Goal: Task Accomplishment & Management: Manage account settings

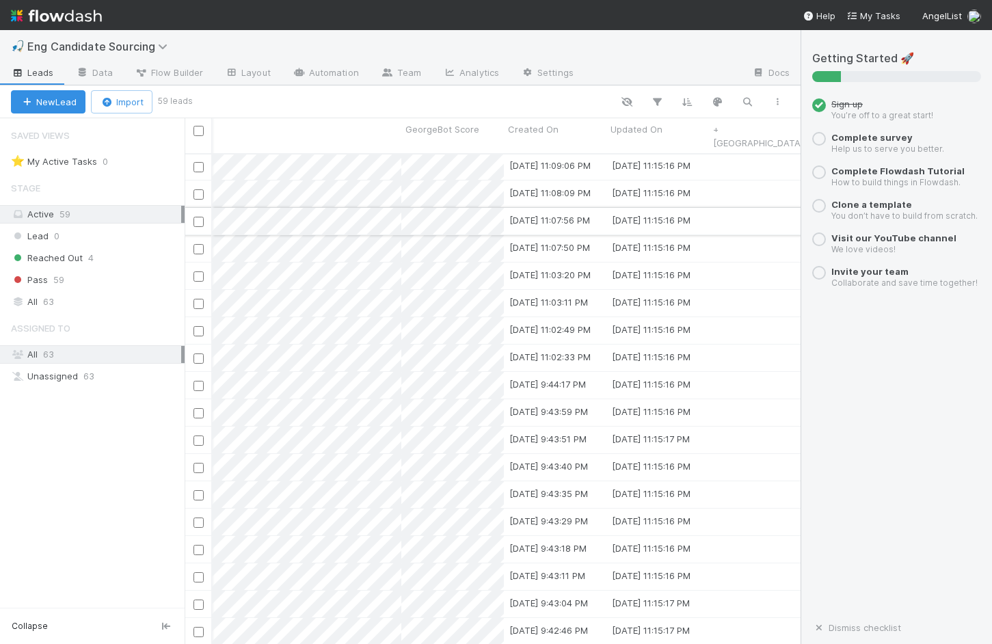
scroll to position [1, 807]
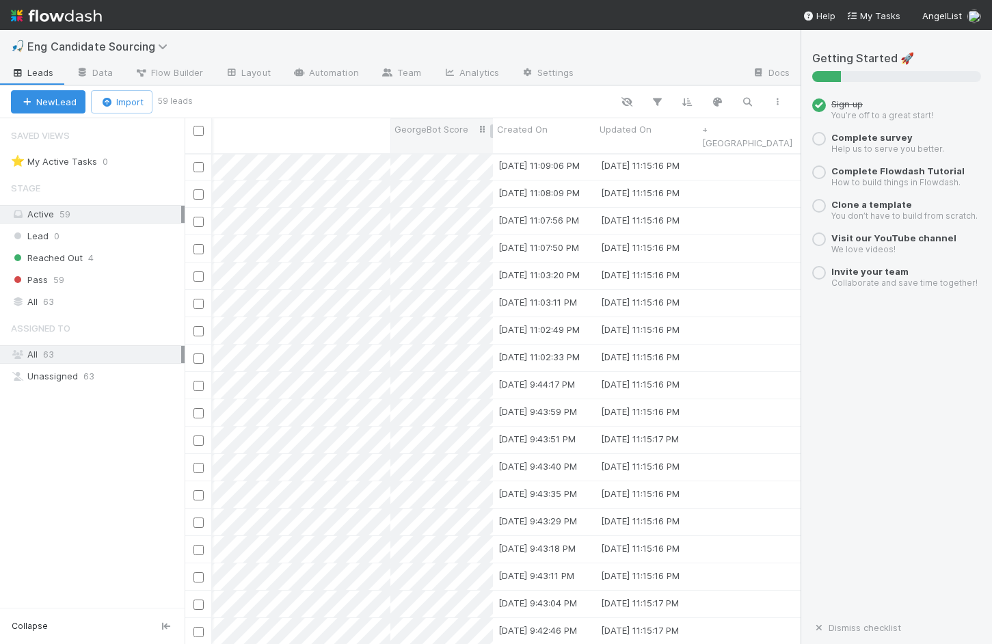
click at [479, 128] on div "Assigned To Stage LinkedIn Profile First Name Last Name Reason Role GeorgeBot S…" at bounding box center [89, 135] width 1423 height 35
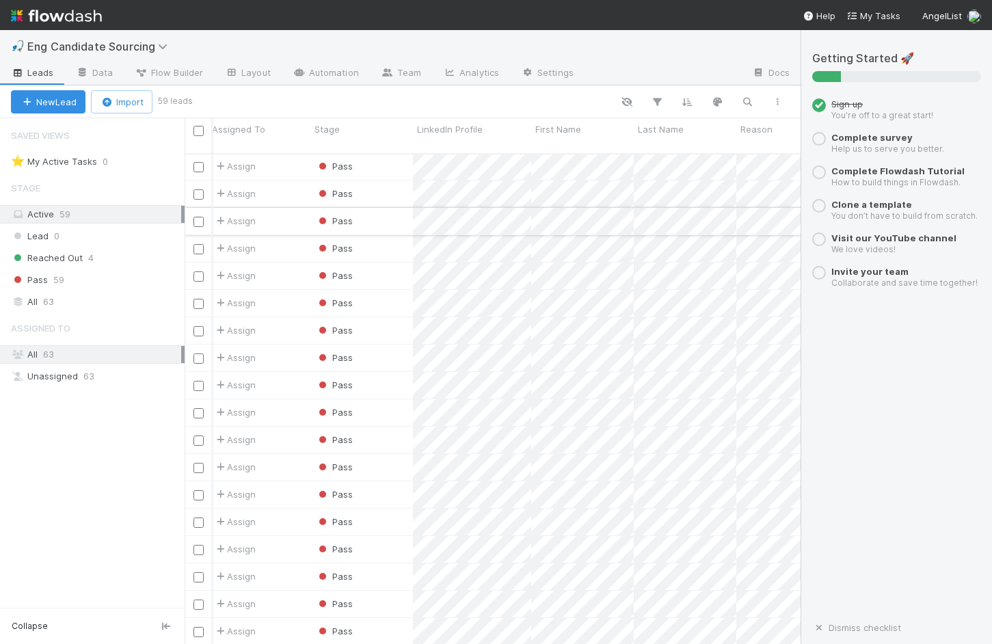
scroll to position [1, 0]
click at [411, 132] on div "Assigned To Stage LinkedIn Profile First Name Last Name Reason Role GeorgeBot S…" at bounding box center [896, 135] width 1423 height 35
click at [401, 132] on div "Assigned To Stage LinkedIn Profile First Name Last Name Reason Role GeorgeBot S…" at bounding box center [896, 135] width 1423 height 35
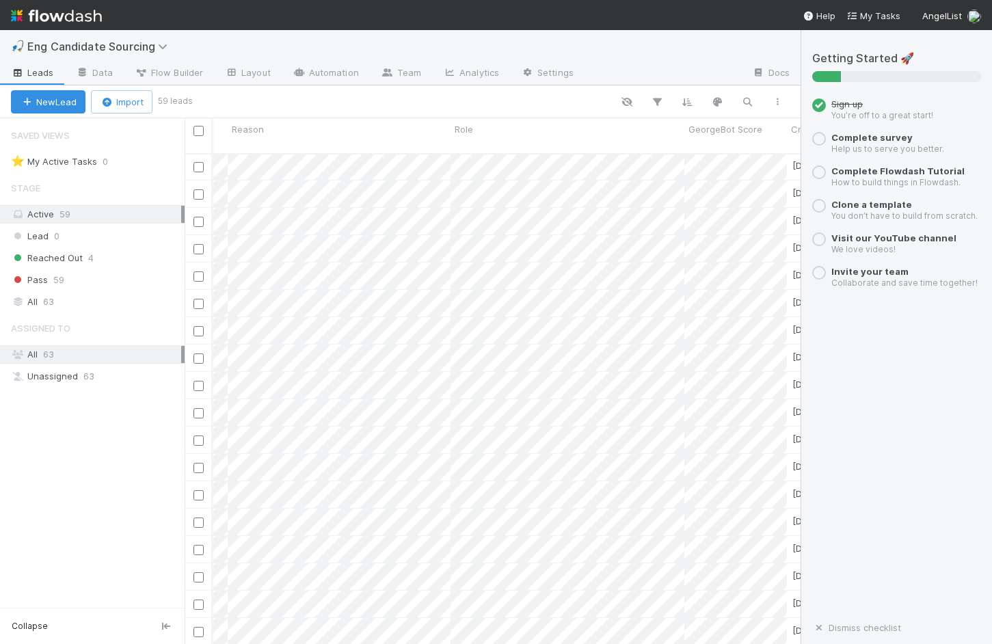
scroll to position [0, 0]
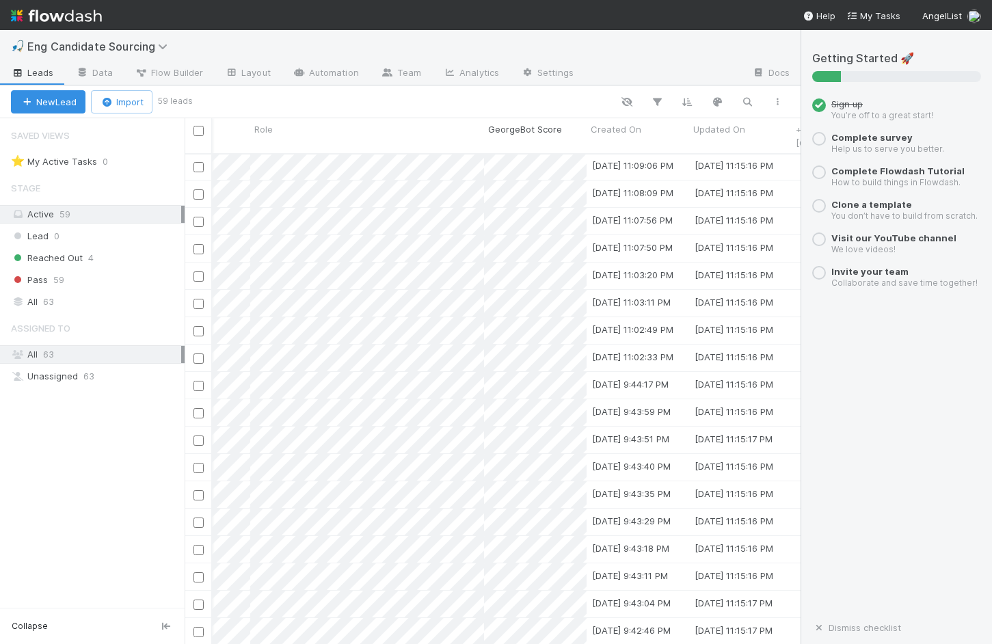
click at [574, 132] on div "Assigned To Stage LinkedIn Profile First Name Last Name Reason Role GeorgeBot S…" at bounding box center [182, 135] width 1423 height 35
click at [684, 96] on icon "button" at bounding box center [687, 102] width 14 height 12
click at [555, 152] on button "Sort by" at bounding box center [536, 143] width 294 height 20
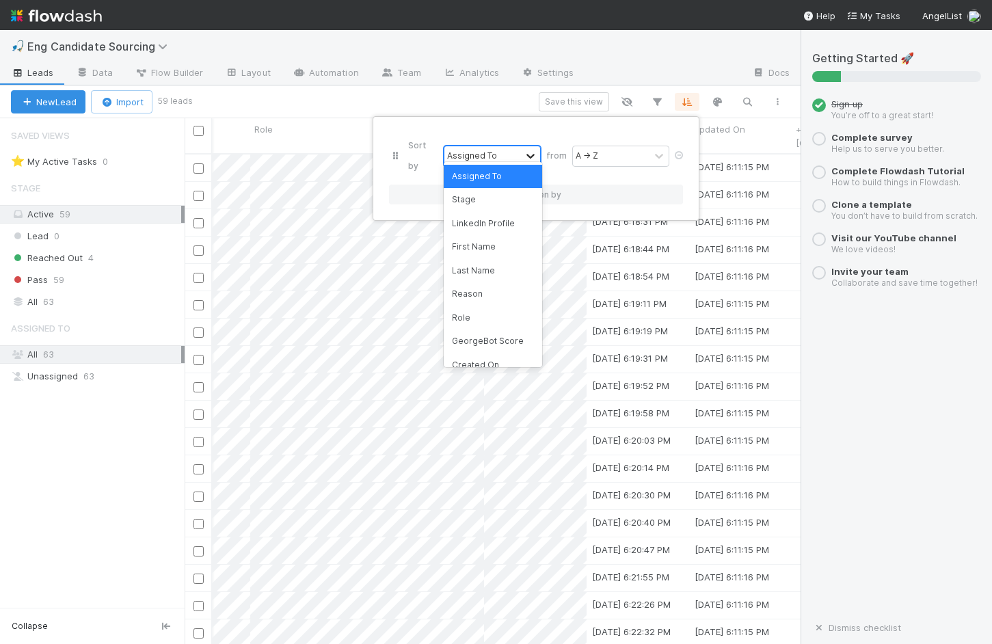
click at [538, 149] on icon at bounding box center [531, 156] width 14 height 14
click at [494, 339] on div "GeorgeBot Score" at bounding box center [493, 341] width 98 height 23
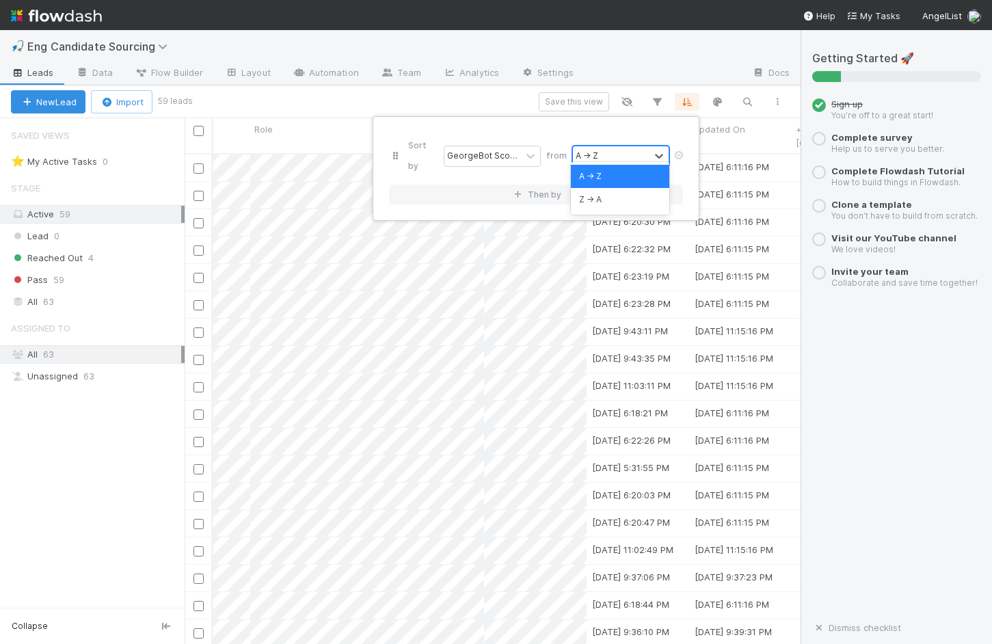
click at [616, 150] on div "A → Z" at bounding box center [611, 156] width 77 height 20
drag, startPoint x: 608, startPoint y: 185, endPoint x: 601, endPoint y: 200, distance: 15.9
click at [601, 200] on div "A → Z Z → A" at bounding box center [620, 188] width 98 height 53
click at [601, 200] on div "Z → A" at bounding box center [620, 199] width 98 height 23
click at [326, 111] on div "Sort by [PERSON_NAME] Score from Z → A Then by" at bounding box center [496, 322] width 992 height 644
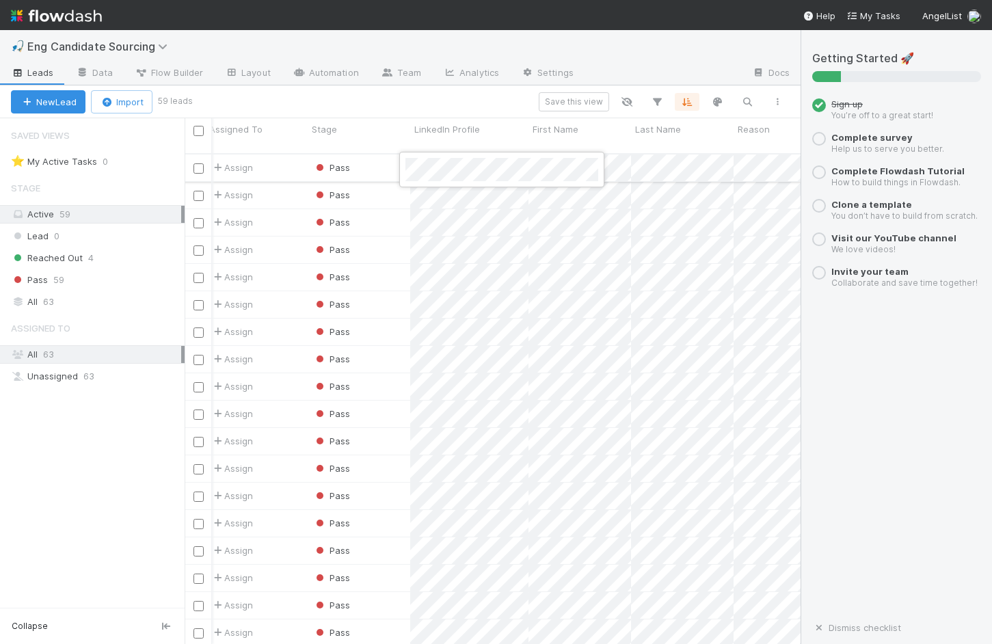
click at [473, 156] on div at bounding box center [501, 170] width 205 height 36
click at [617, 51] on div "🎣 Eng Candidate Sourcing" at bounding box center [400, 46] width 801 height 33
click at [40, 155] on div "⭐ My Active Tasks" at bounding box center [54, 161] width 86 height 17
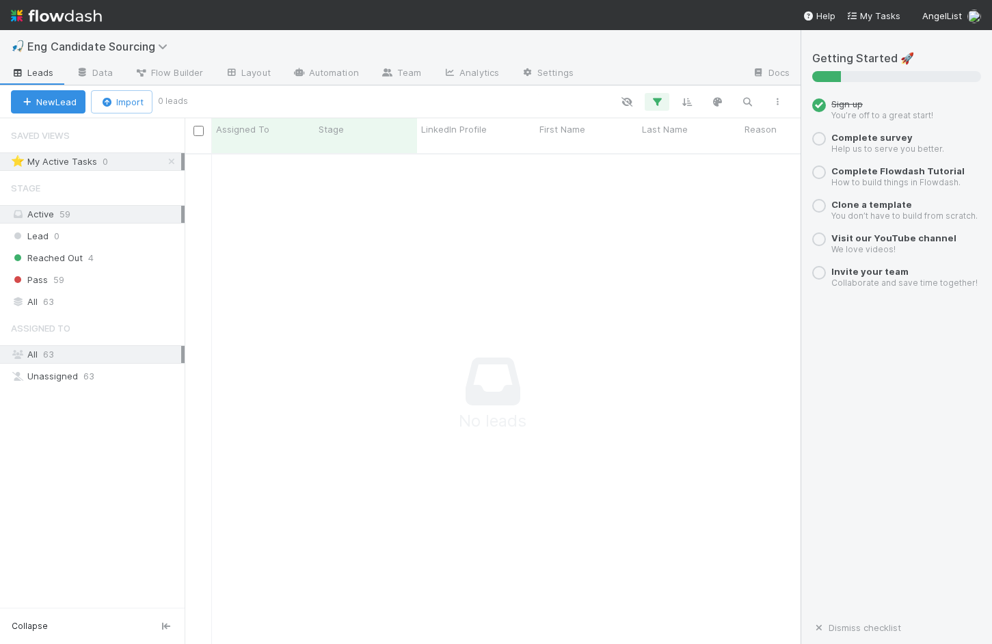
scroll to position [501, 616]
click at [80, 299] on div "All 63" at bounding box center [96, 301] width 170 height 17
click at [92, 209] on div "Active 59" at bounding box center [96, 214] width 170 height 17
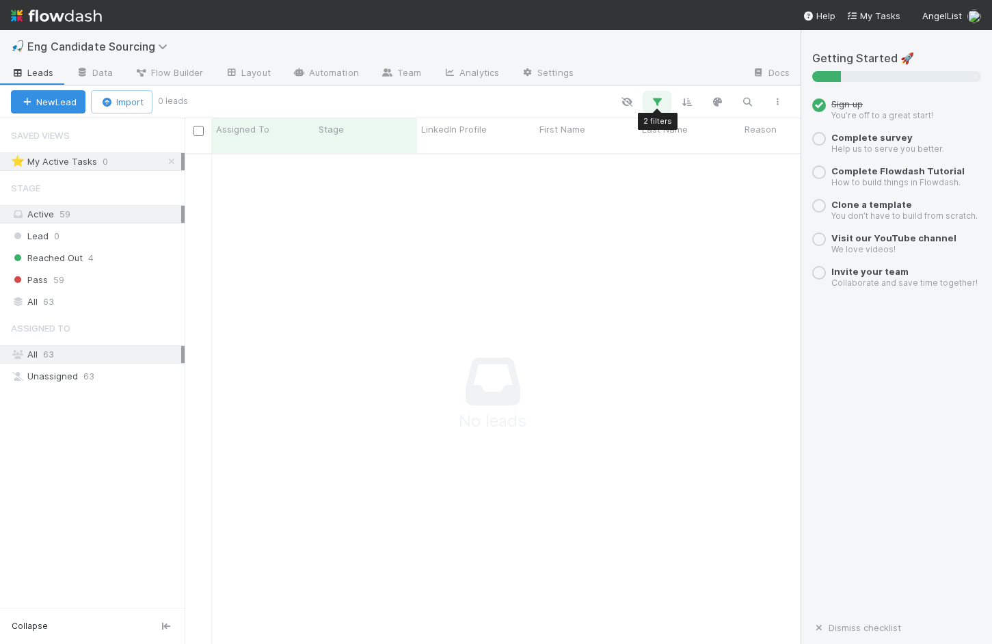
click at [664, 103] on button "button" at bounding box center [657, 102] width 25 height 18
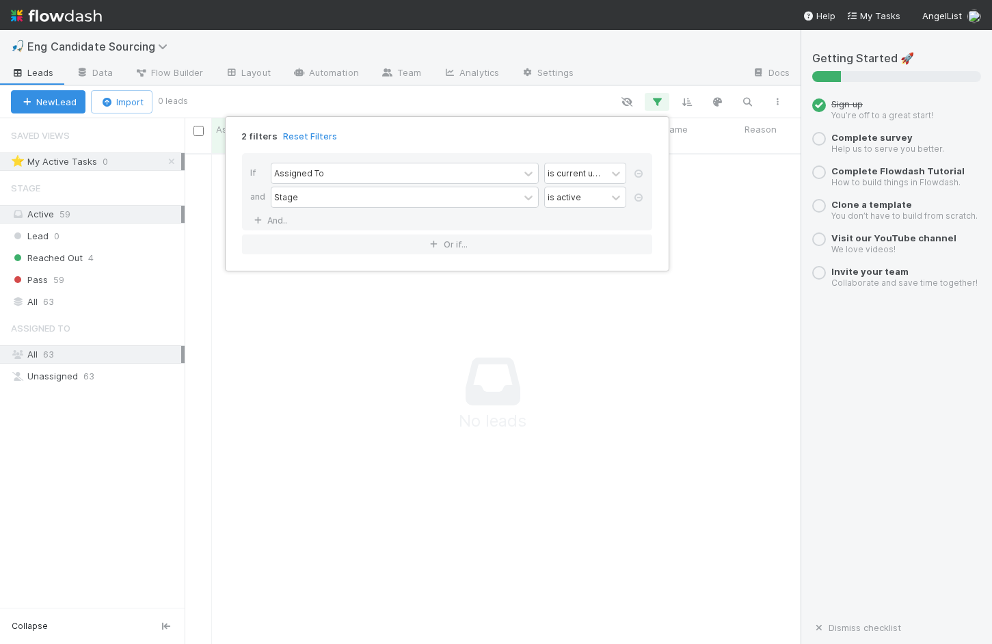
click at [287, 129] on div "2 filters Reset Filters" at bounding box center [447, 132] width 432 height 20
click at [293, 137] on link "Reset Filters" at bounding box center [310, 137] width 54 height 12
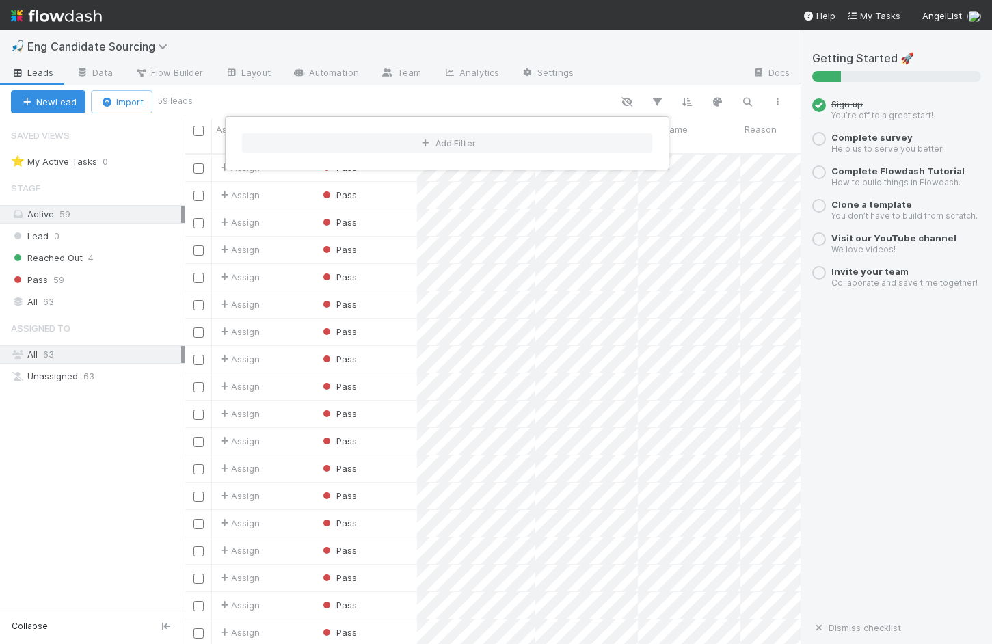
scroll to position [0, 1]
click at [315, 102] on div "Add Filter" at bounding box center [496, 322] width 992 height 644
click at [227, 104] on div "Add Filter" at bounding box center [496, 322] width 992 height 644
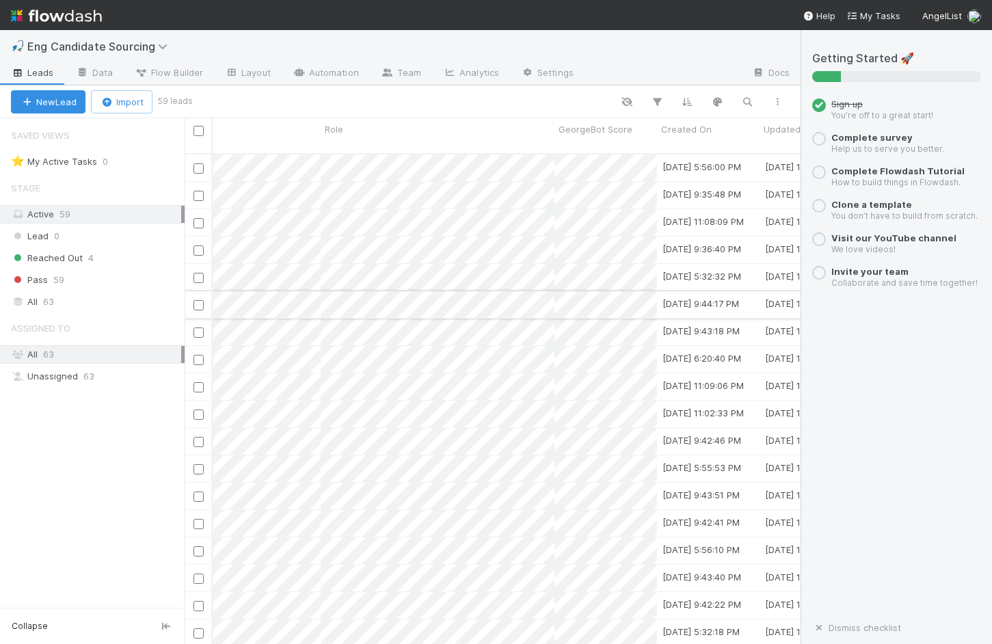
scroll to position [0, 910]
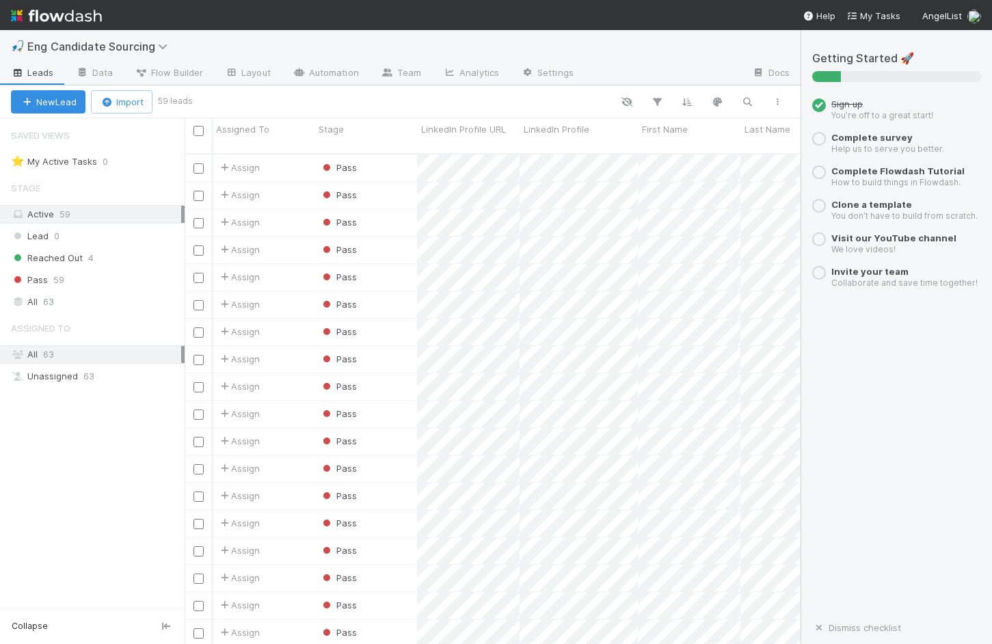
scroll to position [0, 1]
click at [248, 159] on span "Assign" at bounding box center [237, 168] width 49 height 18
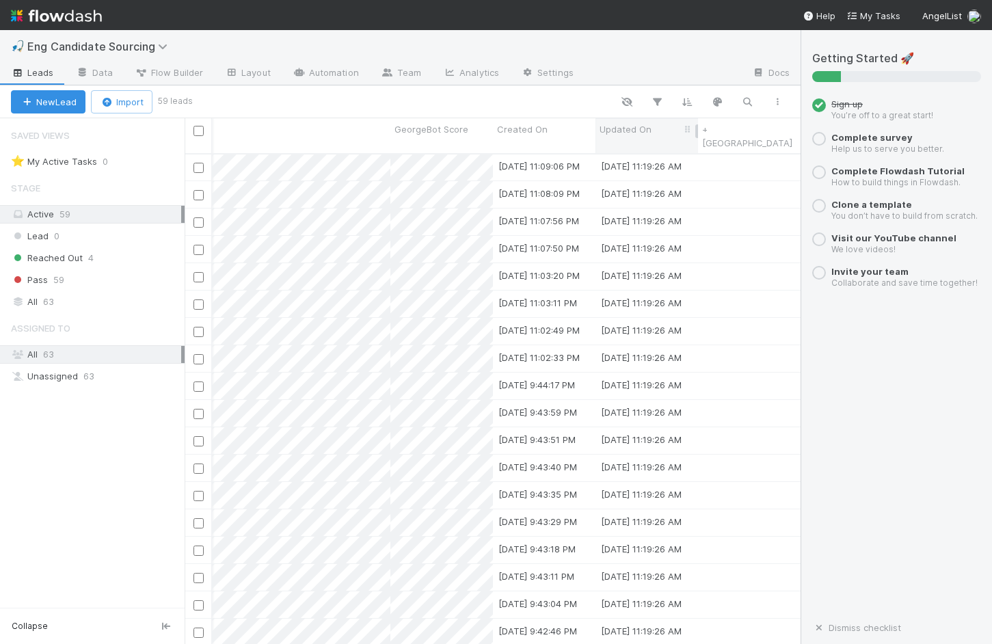
click at [657, 135] on div "Updated On" at bounding box center [647, 129] width 95 height 14
click at [651, 171] on div "Sort Newest → Oldest" at bounding box center [678, 176] width 156 height 21
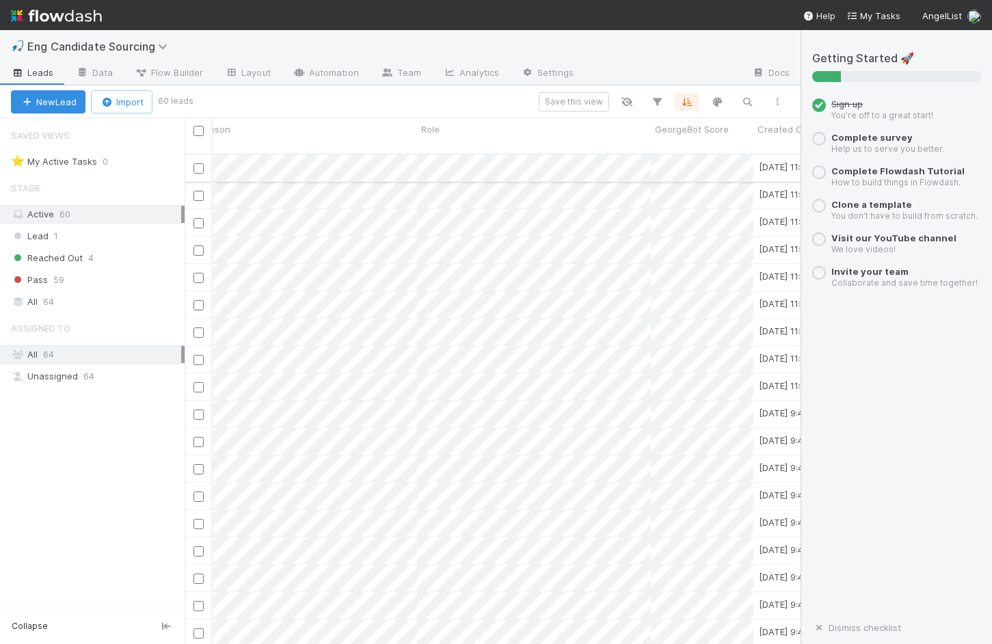
scroll to position [0, 910]
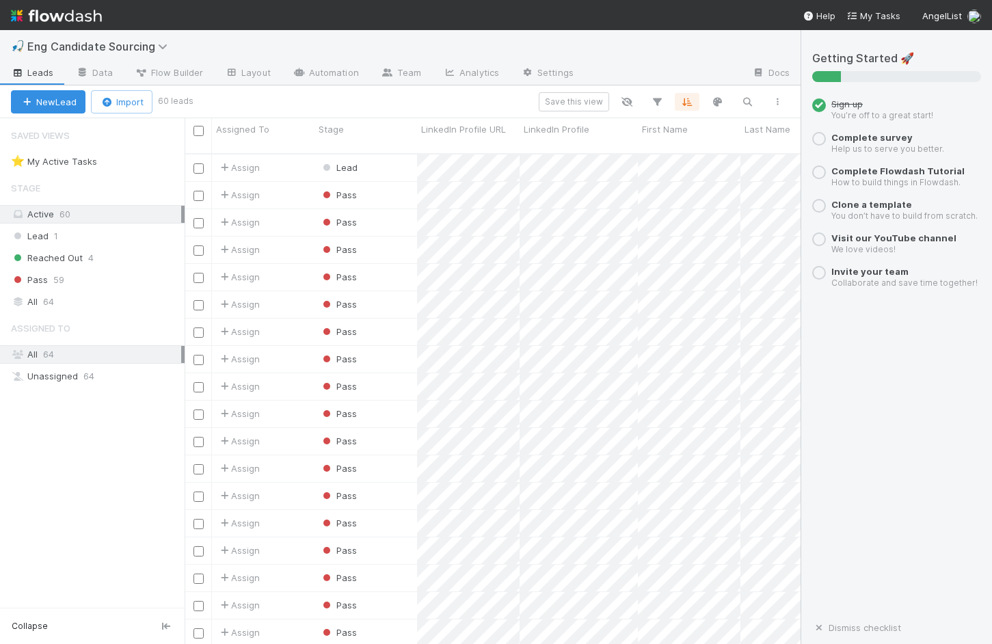
scroll to position [501, 616]
click at [243, 161] on span "Assign" at bounding box center [238, 168] width 42 height 14
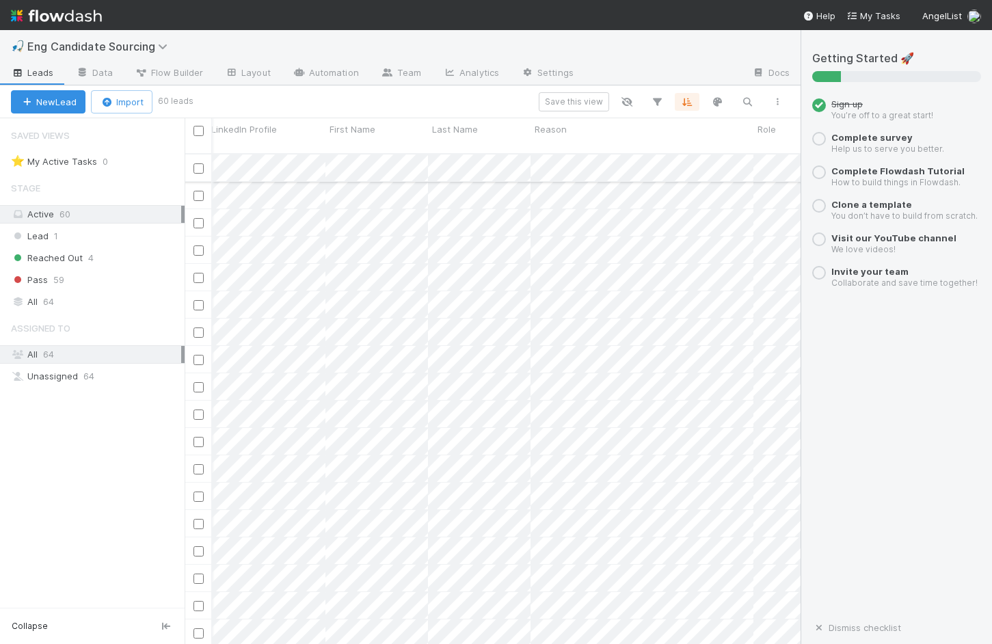
scroll to position [0, 0]
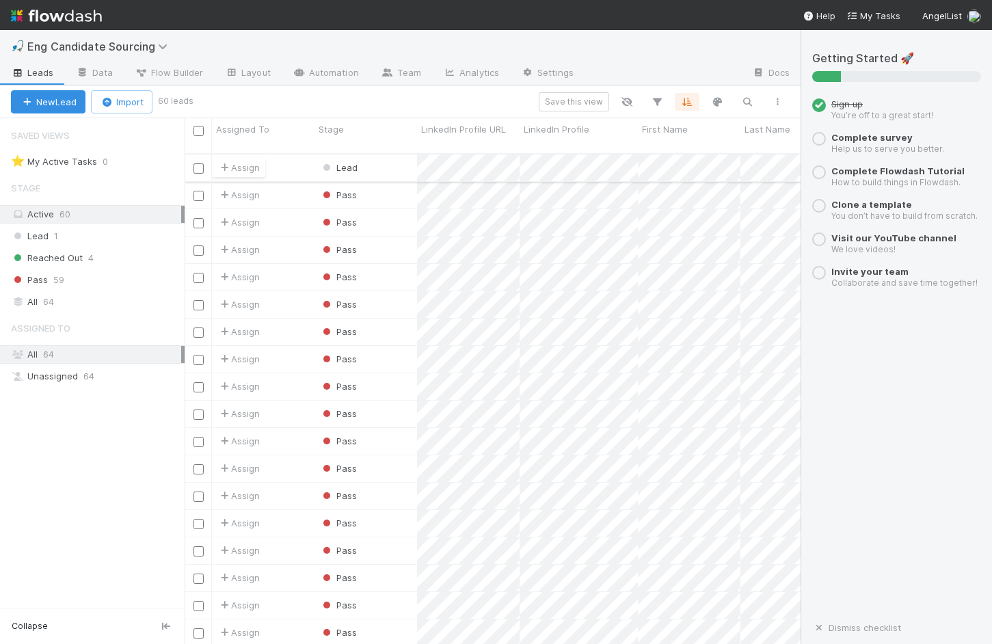
click at [254, 161] on span "Assign" at bounding box center [238, 168] width 42 height 14
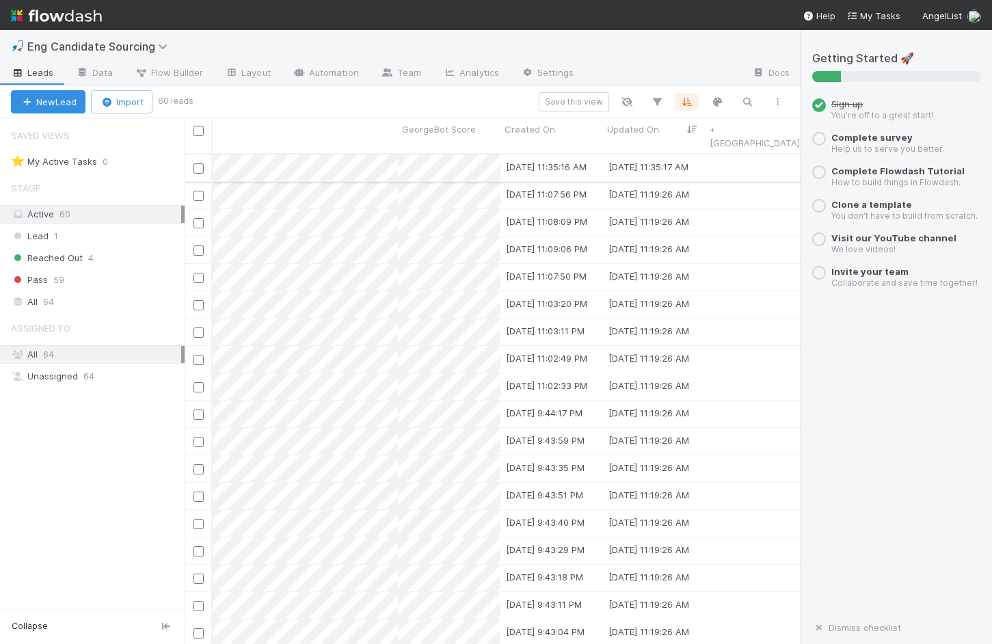
scroll to position [0, 910]
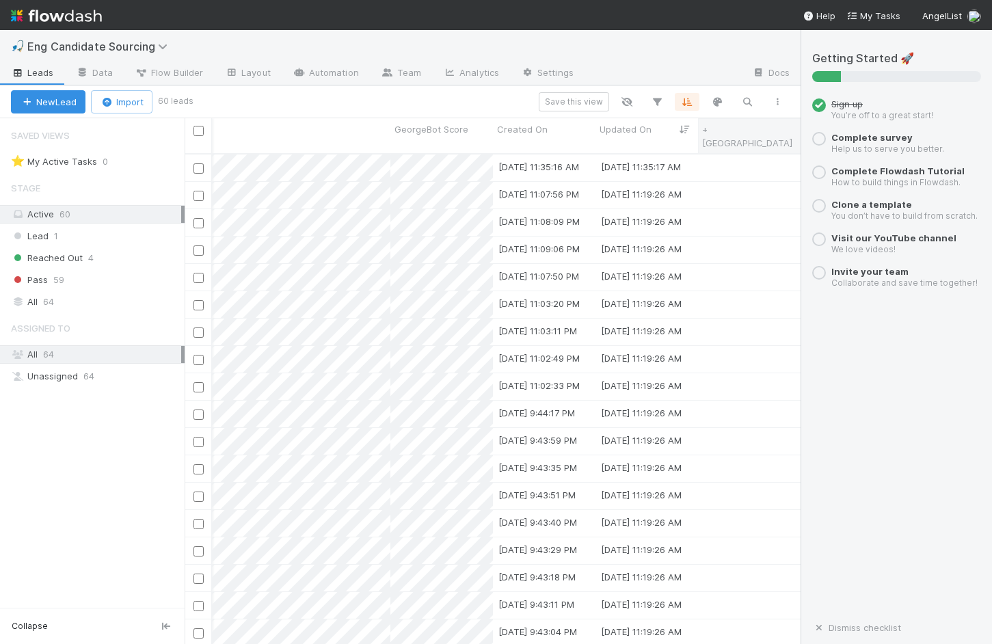
click at [728, 136] on div "+ [GEOGRAPHIC_DATA]" at bounding box center [749, 135] width 103 height 35
click at [729, 131] on link "+ [GEOGRAPHIC_DATA]" at bounding box center [747, 136] width 90 height 25
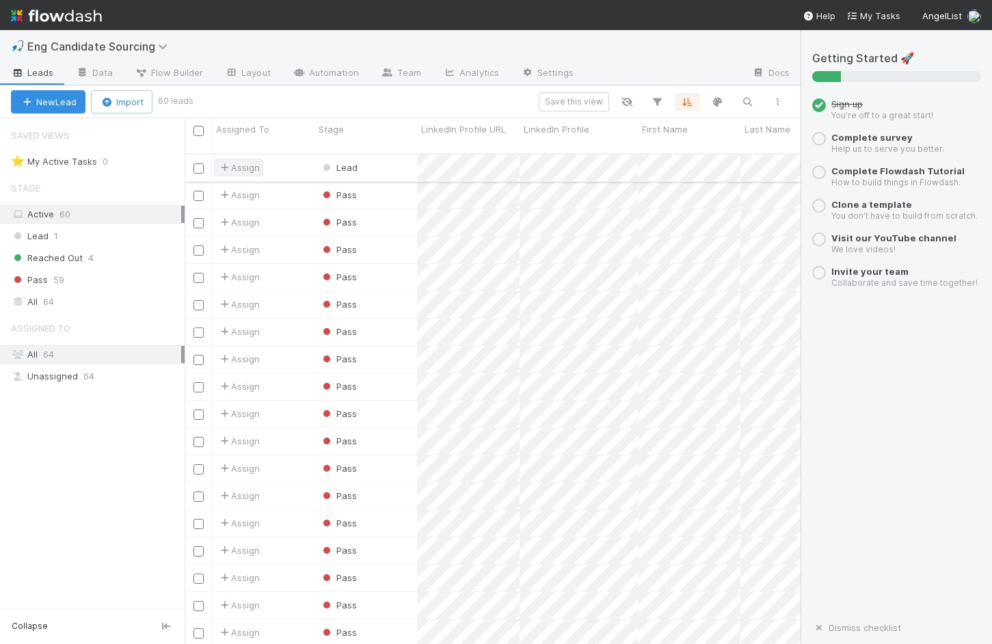
click at [249, 159] on span "Assign" at bounding box center [238, 168] width 49 height 18
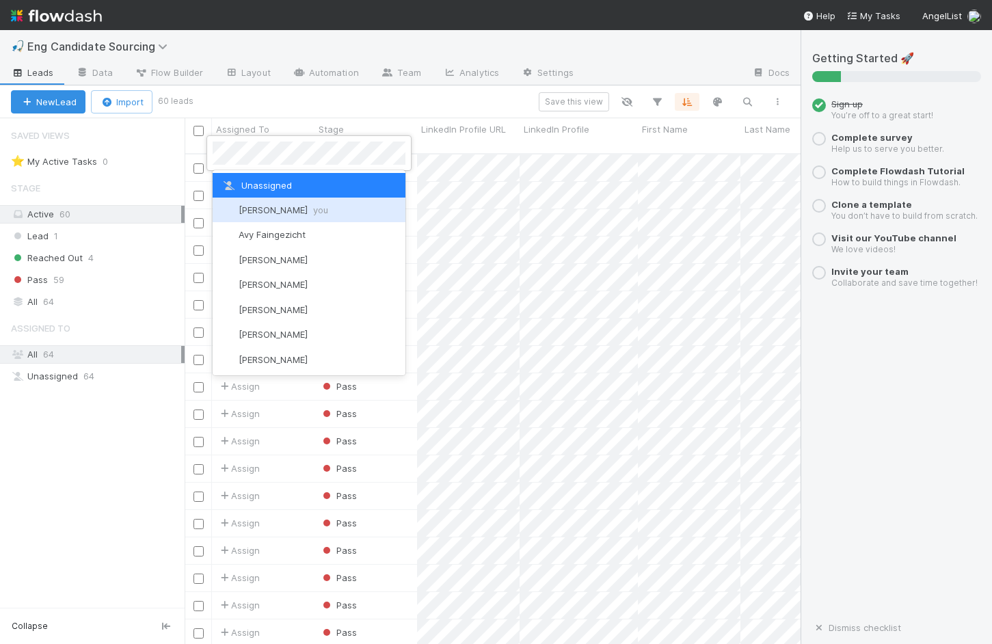
click at [252, 213] on span "Kevin Liu you" at bounding box center [284, 209] width 90 height 11
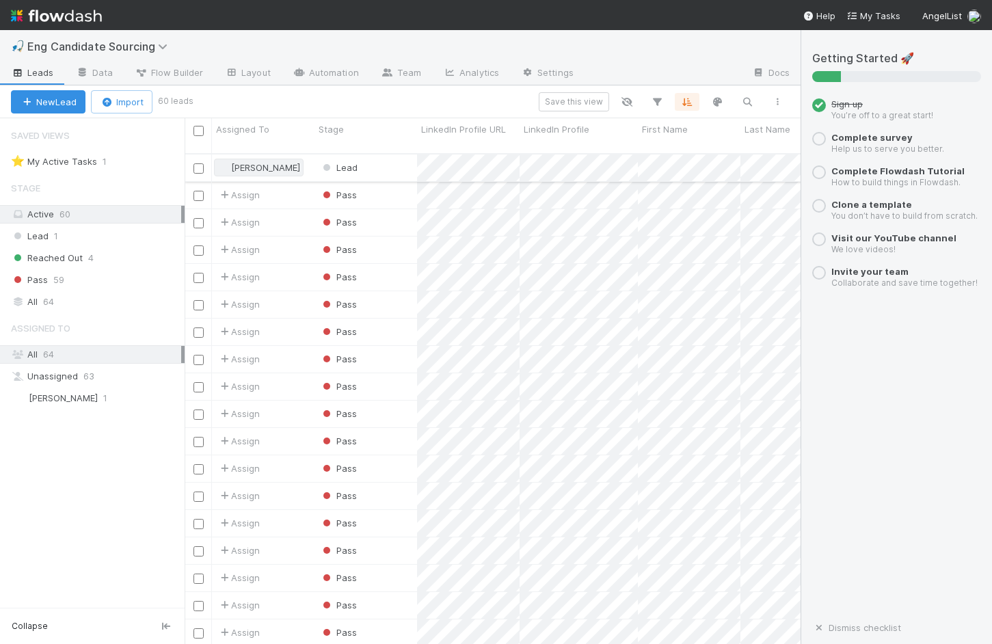
click at [270, 159] on span "[PERSON_NAME]" at bounding box center [259, 168] width 90 height 18
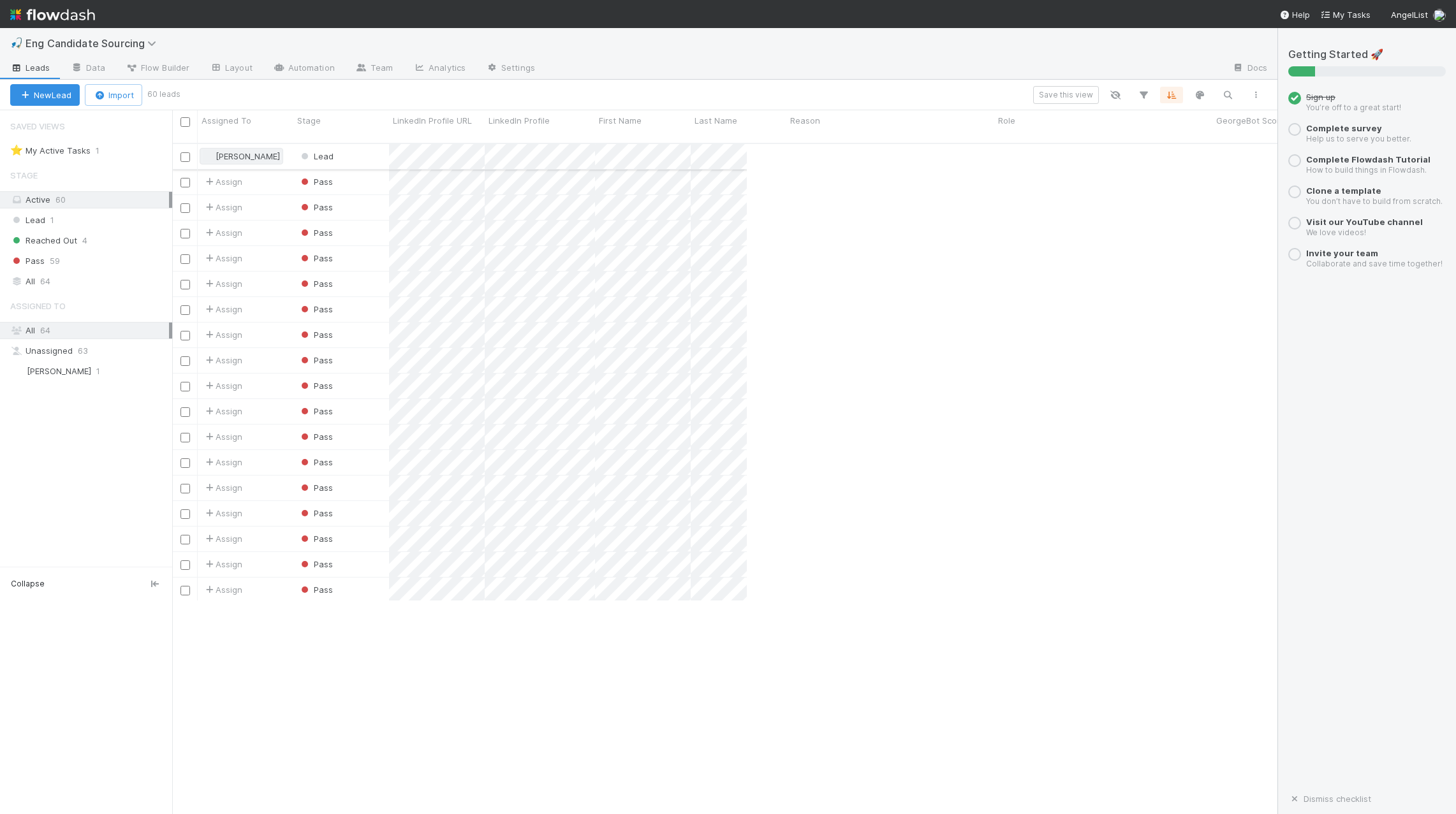
scroll to position [681, 1105]
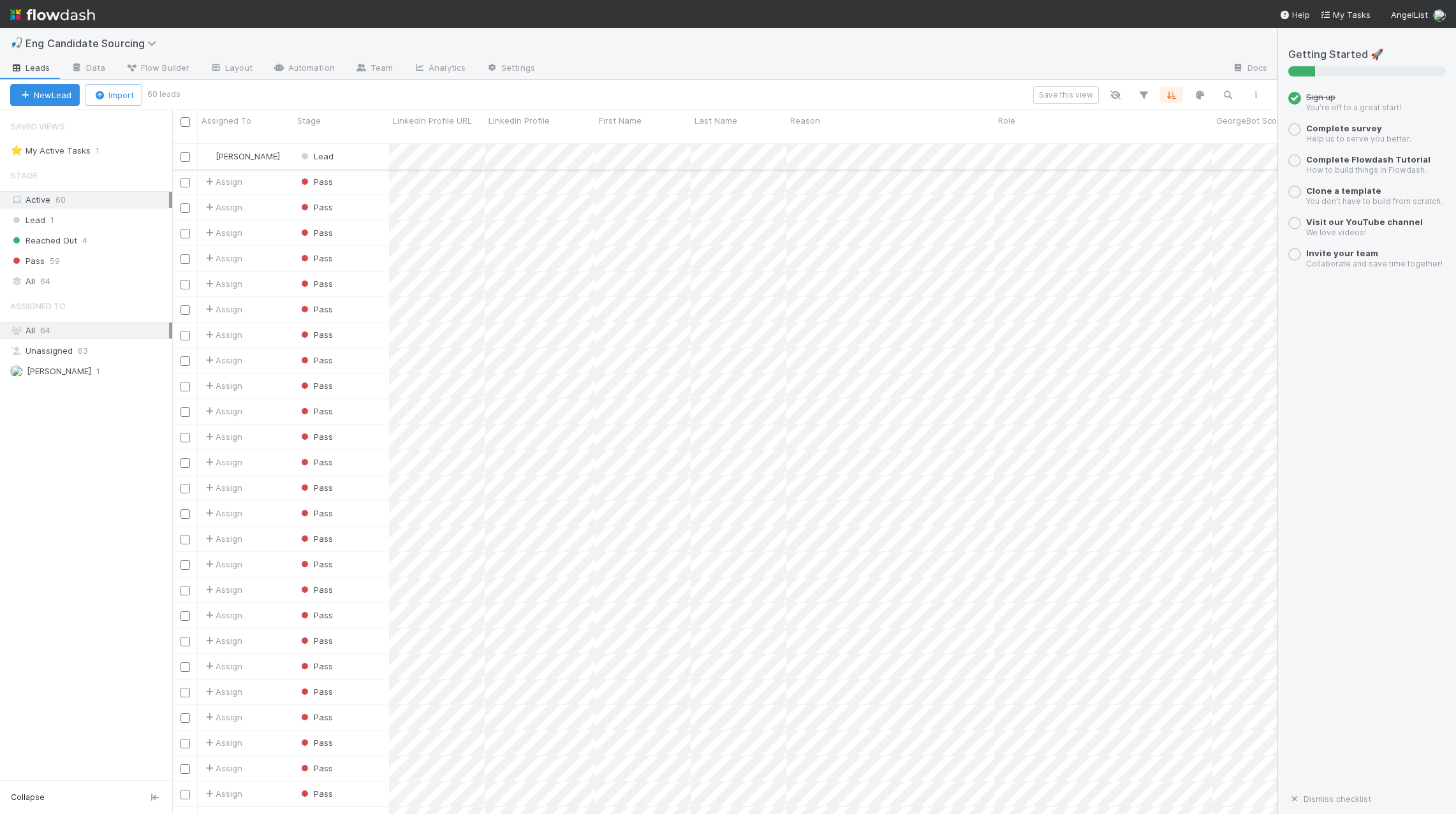
click at [183, 152] on input "checkbox" at bounding box center [186, 157] width 9 height 9
click at [215, 106] on div "New Lead Import Bulk Actions (1) Save this view" at bounding box center [639, 94] width 1278 height 31
click at [215, 94] on span "Bulk Actions (1)" at bounding box center [189, 94] width 68 height 10
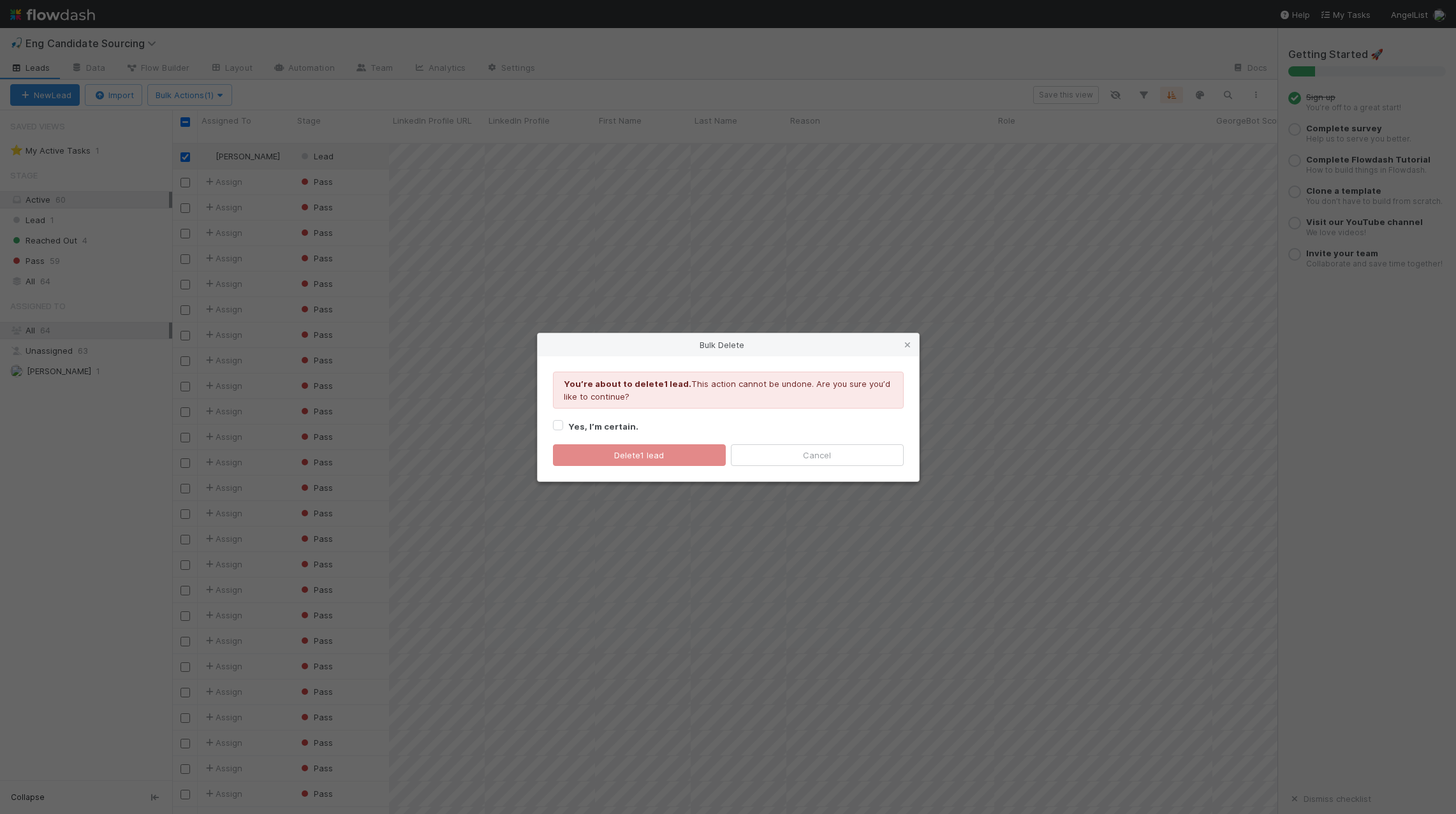
click at [588, 429] on strong "Yes, I’m certain." at bounding box center [603, 426] width 70 height 10
click at [563, 429] on input "Yes, I’m certain." at bounding box center [558, 424] width 10 height 11
checkbox input "true"
click at [603, 451] on button "Delete 1 lead" at bounding box center [639, 455] width 173 height 21
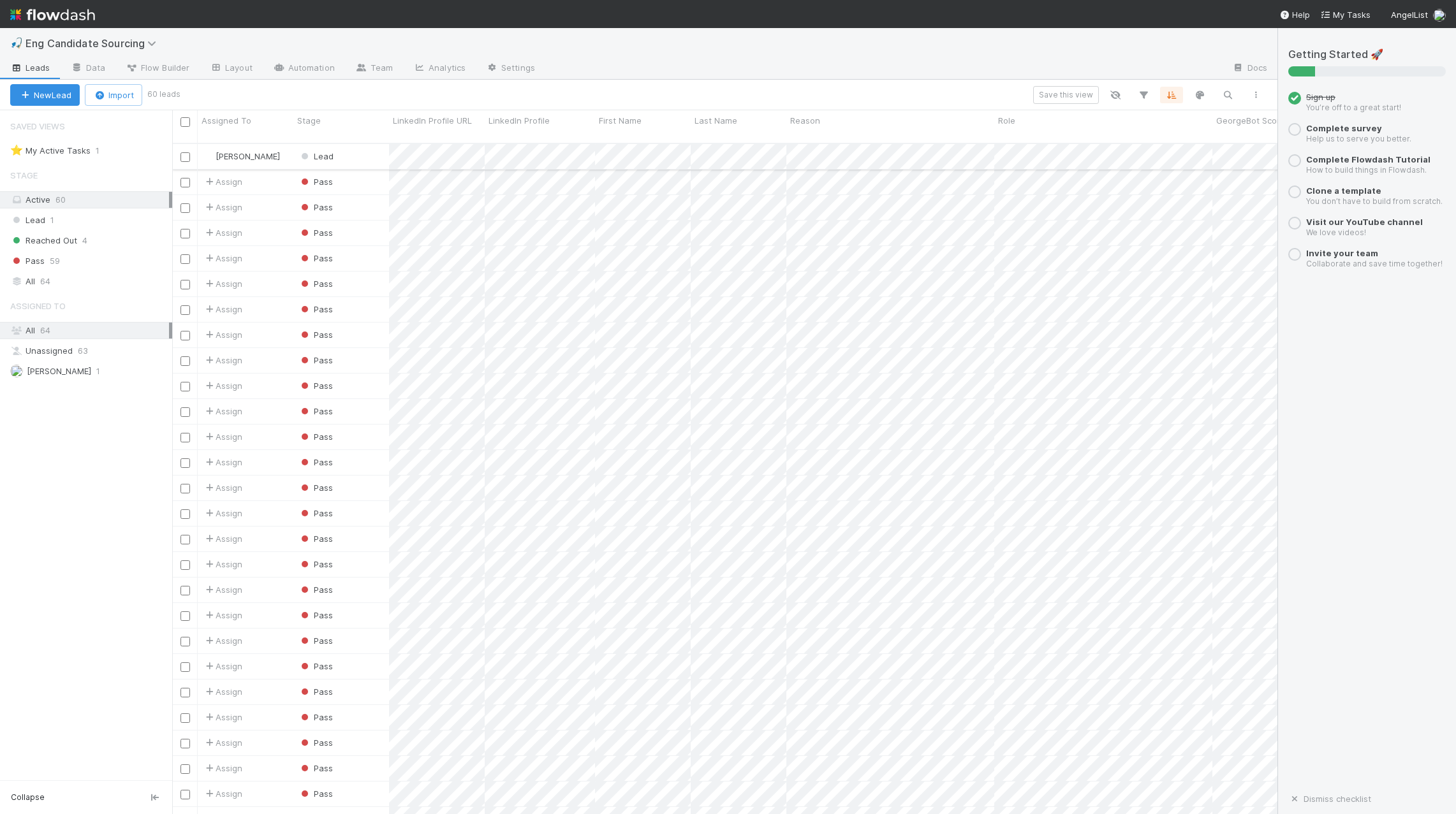
click at [185, 152] on input "checkbox" at bounding box center [186, 157] width 9 height 9
click at [185, 95] on span "Bulk Actions (1)" at bounding box center [189, 94] width 68 height 10
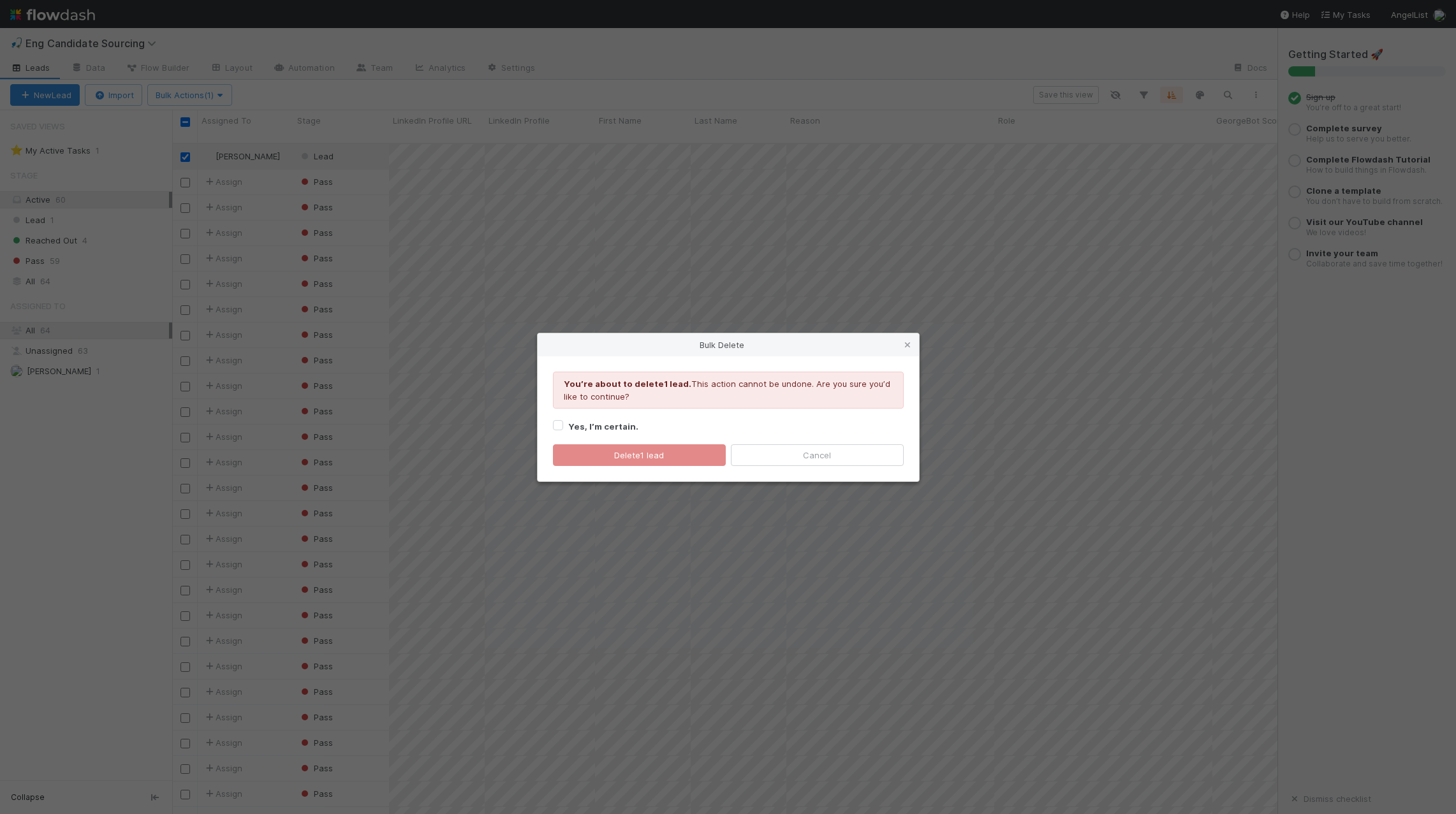
click at [589, 427] on strong "Yes, I’m certain." at bounding box center [603, 426] width 70 height 10
click at [563, 427] on input "Yes, I’m certain." at bounding box center [558, 424] width 10 height 11
checkbox input "true"
click at [603, 453] on button "Delete 1 lead" at bounding box center [639, 455] width 173 height 21
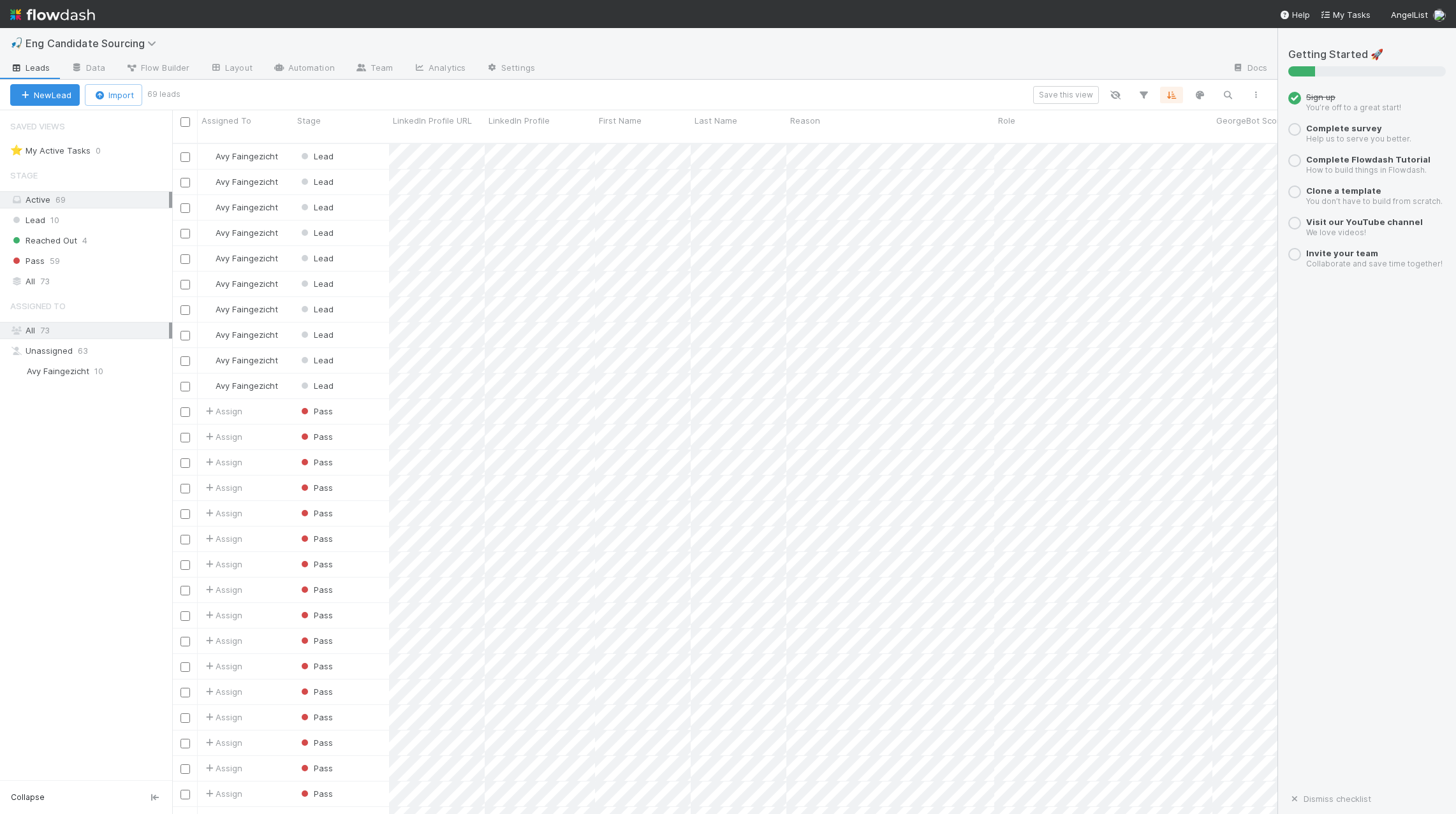
scroll to position [681, 1105]
click at [90, 200] on div "Active 71" at bounding box center [90, 200] width 159 height 16
click at [84, 213] on div "Lead 13" at bounding box center [91, 220] width 162 height 16
